Goal: Task Accomplishment & Management: Manage account settings

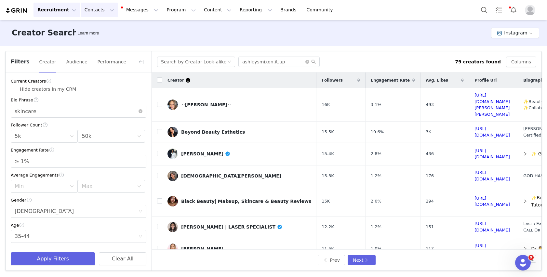
scroll to position [276, 0]
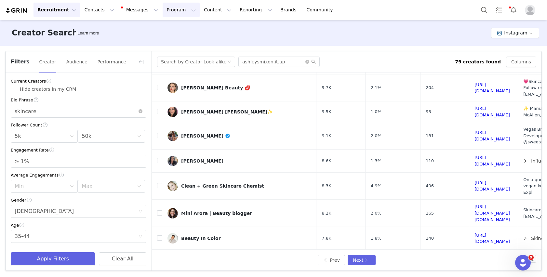
click at [168, 9] on button "Program Program" at bounding box center [181, 10] width 37 height 15
click at [171, 30] on p "Activations" at bounding box center [170, 28] width 25 height 7
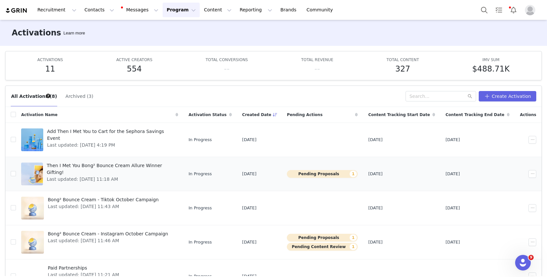
click at [328, 174] on button "Pending Proposals 1" at bounding box center [322, 174] width 71 height 8
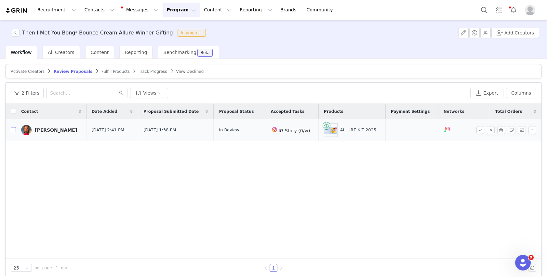
click at [13, 129] on input "checkbox" at bounding box center [13, 129] width 5 height 5
checkbox input "true"
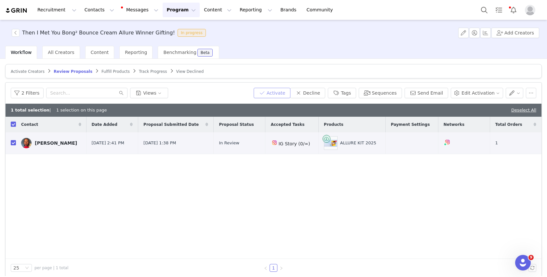
click at [270, 95] on button "Activate" at bounding box center [272, 93] width 37 height 10
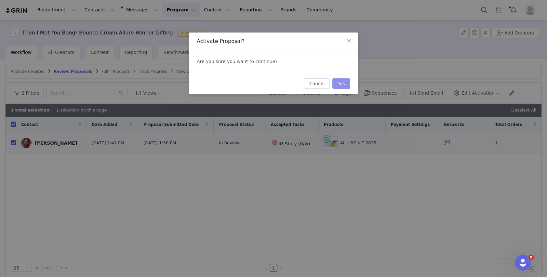
click at [340, 79] on button "Yes" at bounding box center [341, 83] width 18 height 10
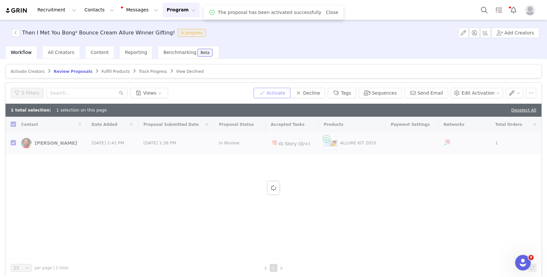
checkbox input "false"
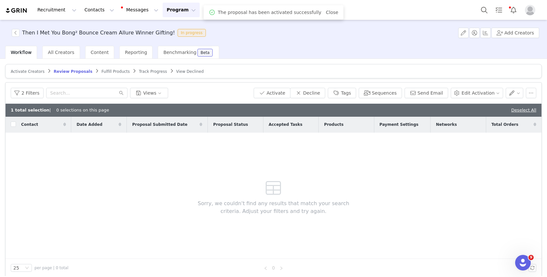
click at [110, 71] on span "Fulfill Products" at bounding box center [115, 71] width 28 height 5
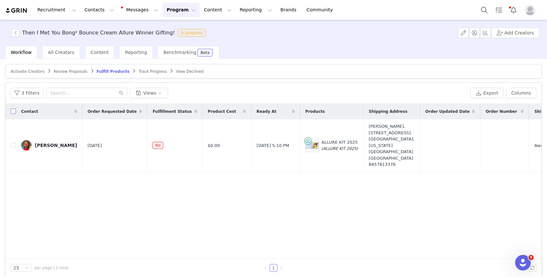
click at [15, 111] on input "checkbox" at bounding box center [13, 111] width 5 height 5
checkbox input "true"
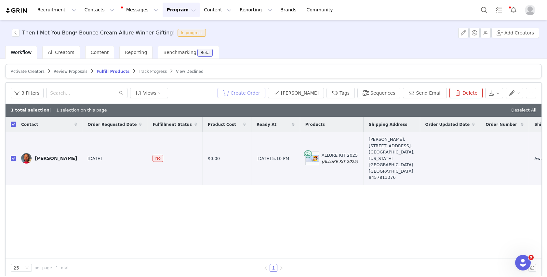
click at [257, 92] on button "Create Order" at bounding box center [242, 93] width 48 height 10
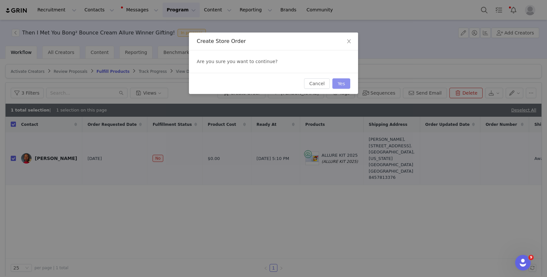
click at [343, 81] on button "Yes" at bounding box center [341, 83] width 18 height 10
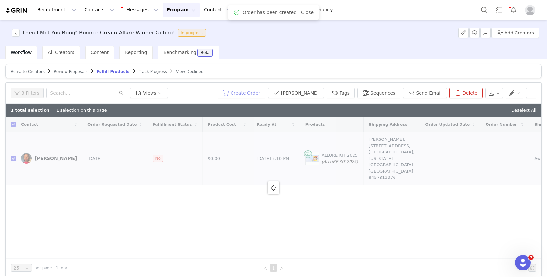
checkbox input "false"
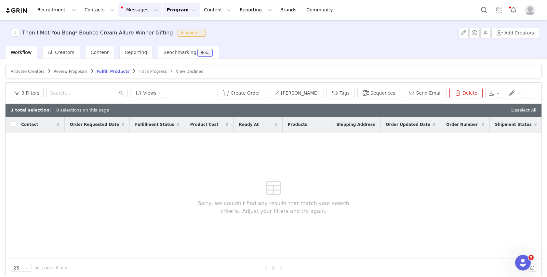
click at [124, 10] on button "Messages Messages" at bounding box center [140, 10] width 44 height 15
click at [128, 42] on p "Inbox" at bounding box center [122, 40] width 12 height 7
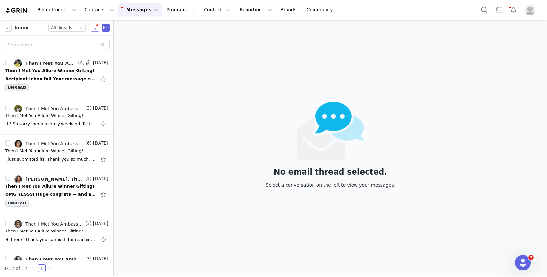
click at [95, 29] on button "button" at bounding box center [95, 28] width 8 height 8
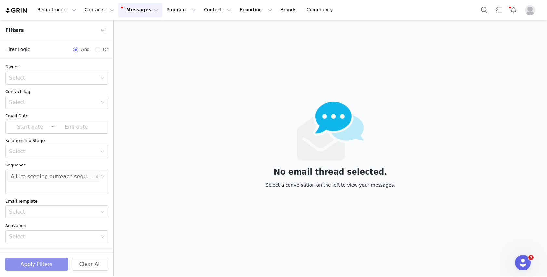
click at [43, 269] on button "Apply Filters" at bounding box center [36, 264] width 63 height 13
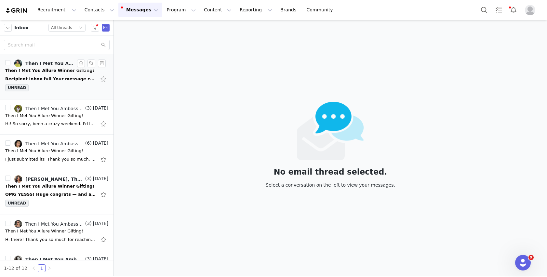
click at [40, 78] on div "Recipient inbox full Your message couldn't be delivered to [EMAIL_ADDRESS][DOMA…" at bounding box center [50, 79] width 91 height 7
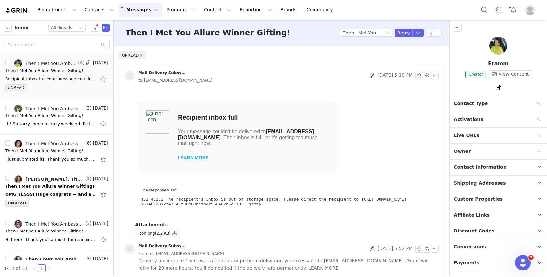
click at [255, 79] on div "to: [EMAIL_ADDRESS][DOMAIN_NAME]" at bounding box center [288, 80] width 301 height 7
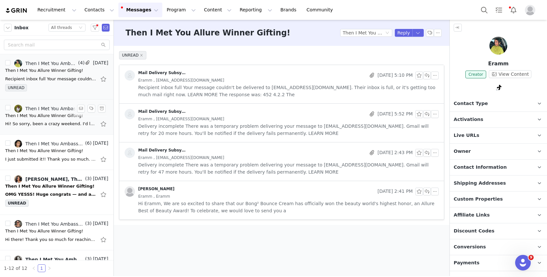
click at [45, 117] on div "Then I Met You Allure Winner Gifting!" at bounding box center [44, 116] width 78 height 7
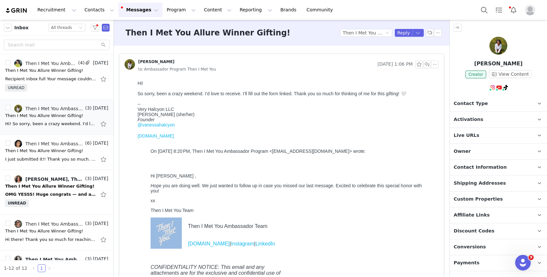
click at [247, 64] on div "[PERSON_NAME]" at bounding box center [250, 64] width 250 height 10
